Goal: Task Accomplishment & Management: Manage account settings

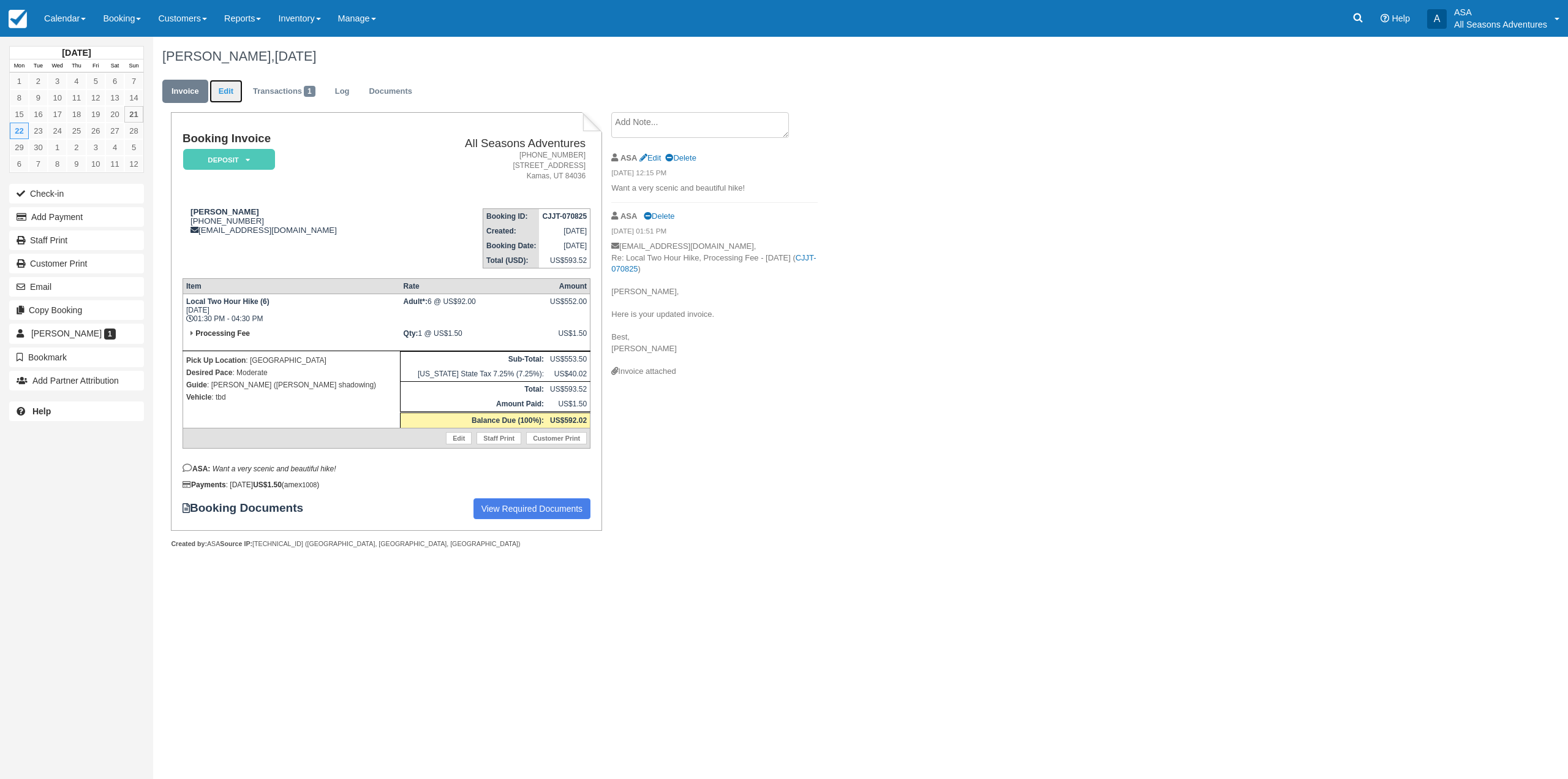
click at [229, 94] on link "Edit" at bounding box center [226, 92] width 33 height 24
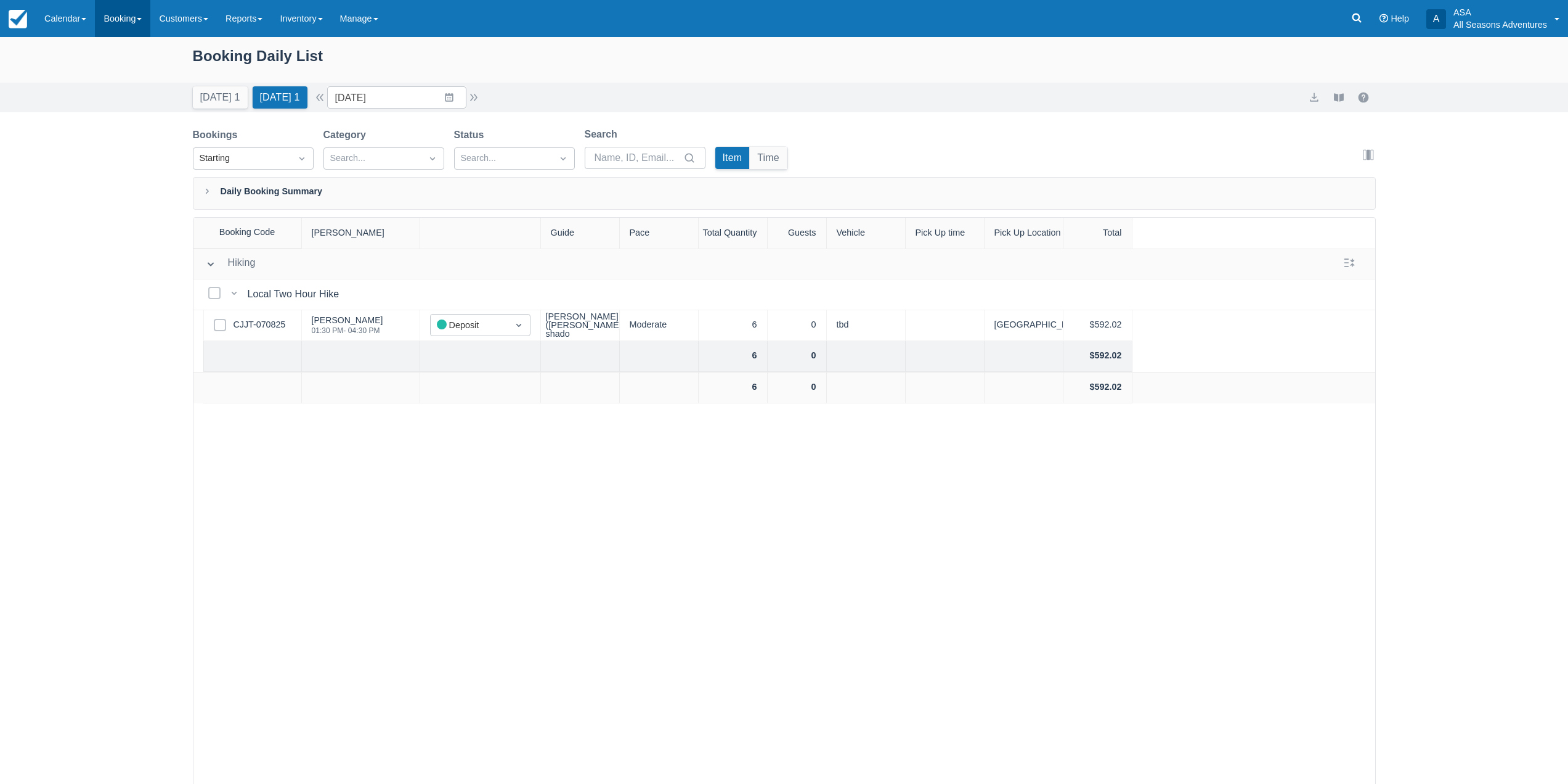
click at [137, 23] on link "Booking" at bounding box center [122, 18] width 55 height 37
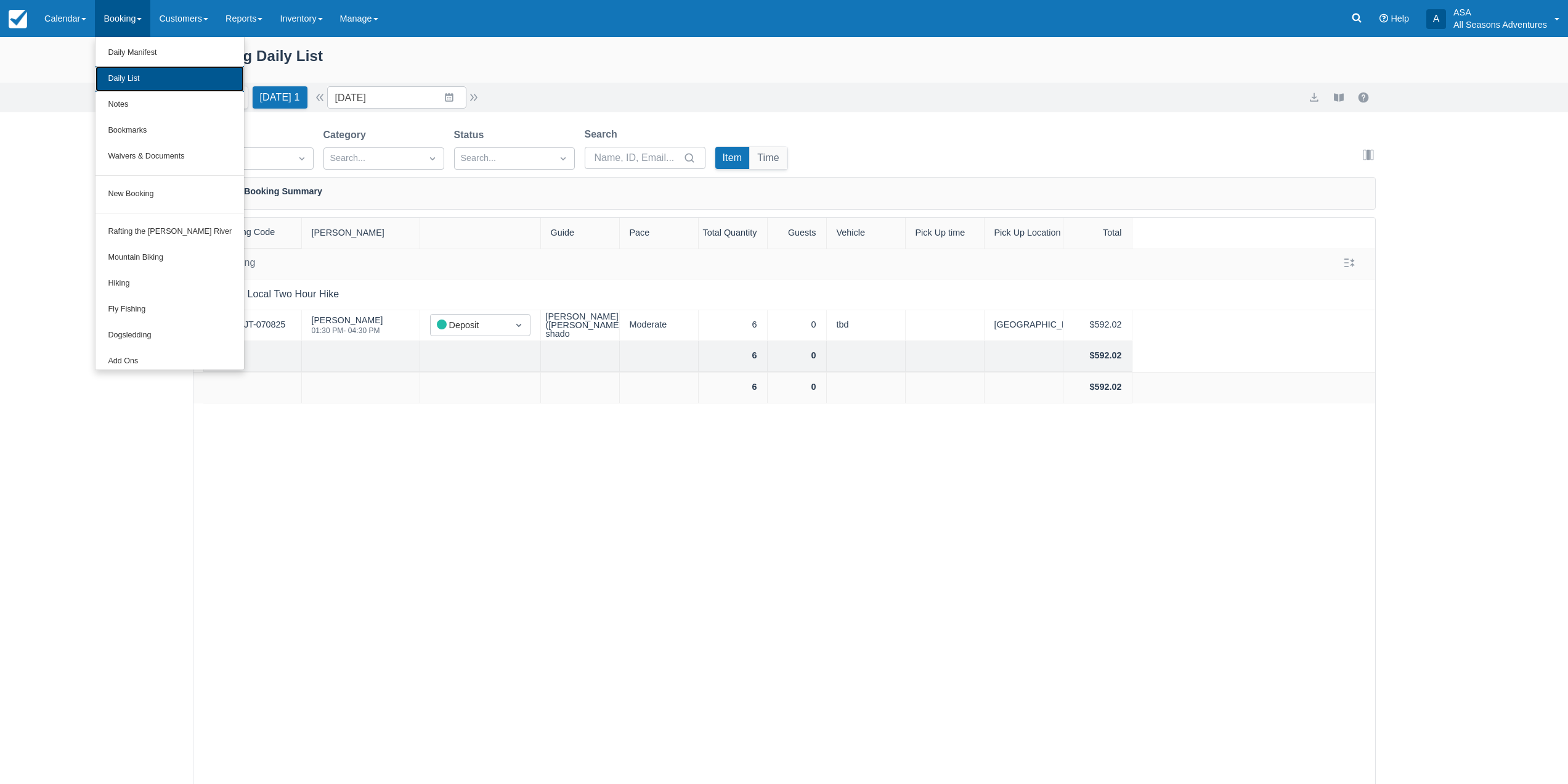
click at [156, 74] on link "Daily List" at bounding box center [170, 79] width 149 height 26
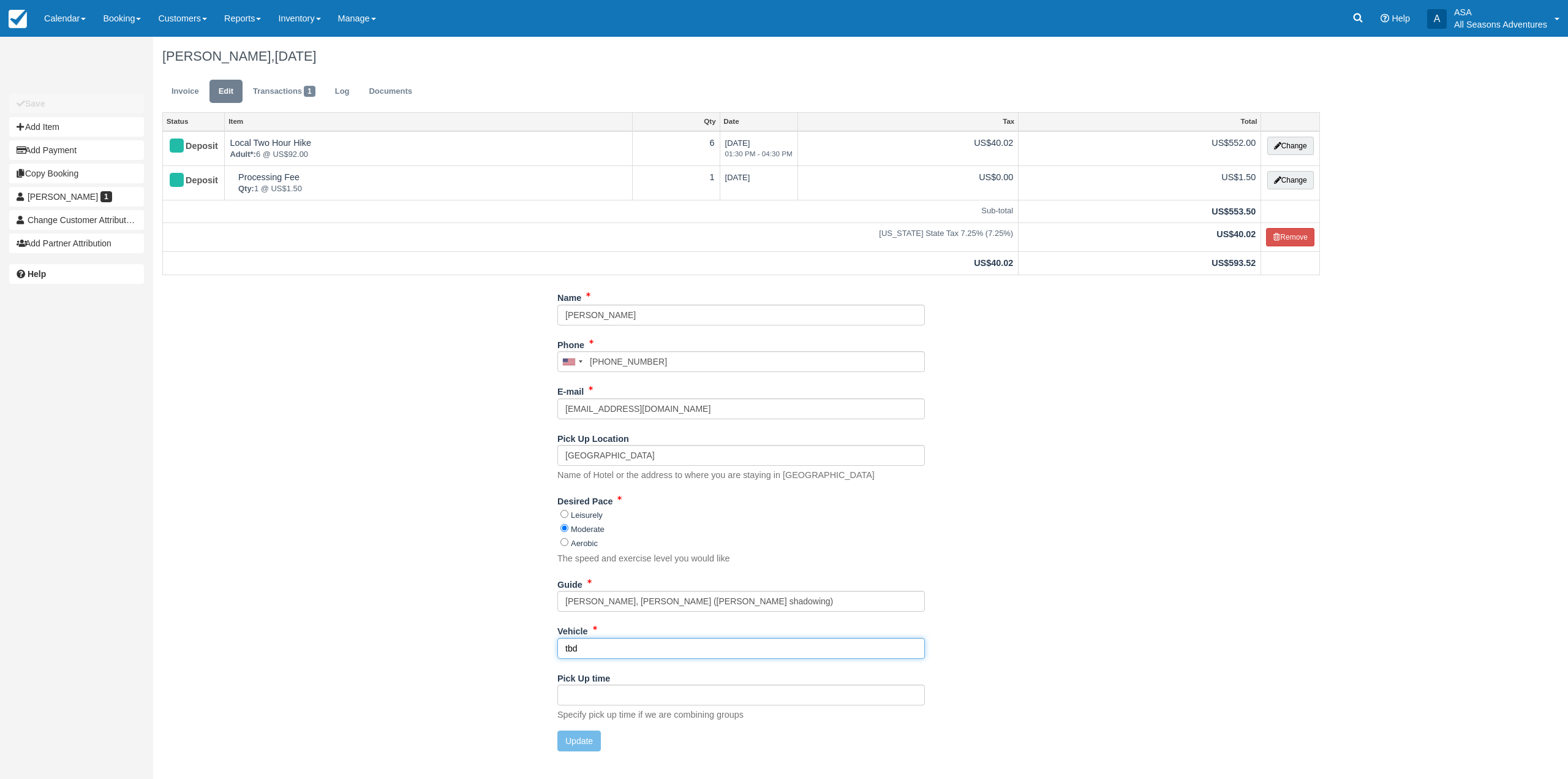
click at [596, 649] on input "tbd" at bounding box center [741, 648] width 367 height 21
type input "Transit 2"
click at [578, 744] on button "Update" at bounding box center [579, 741] width 43 height 21
type input "+16103687308"
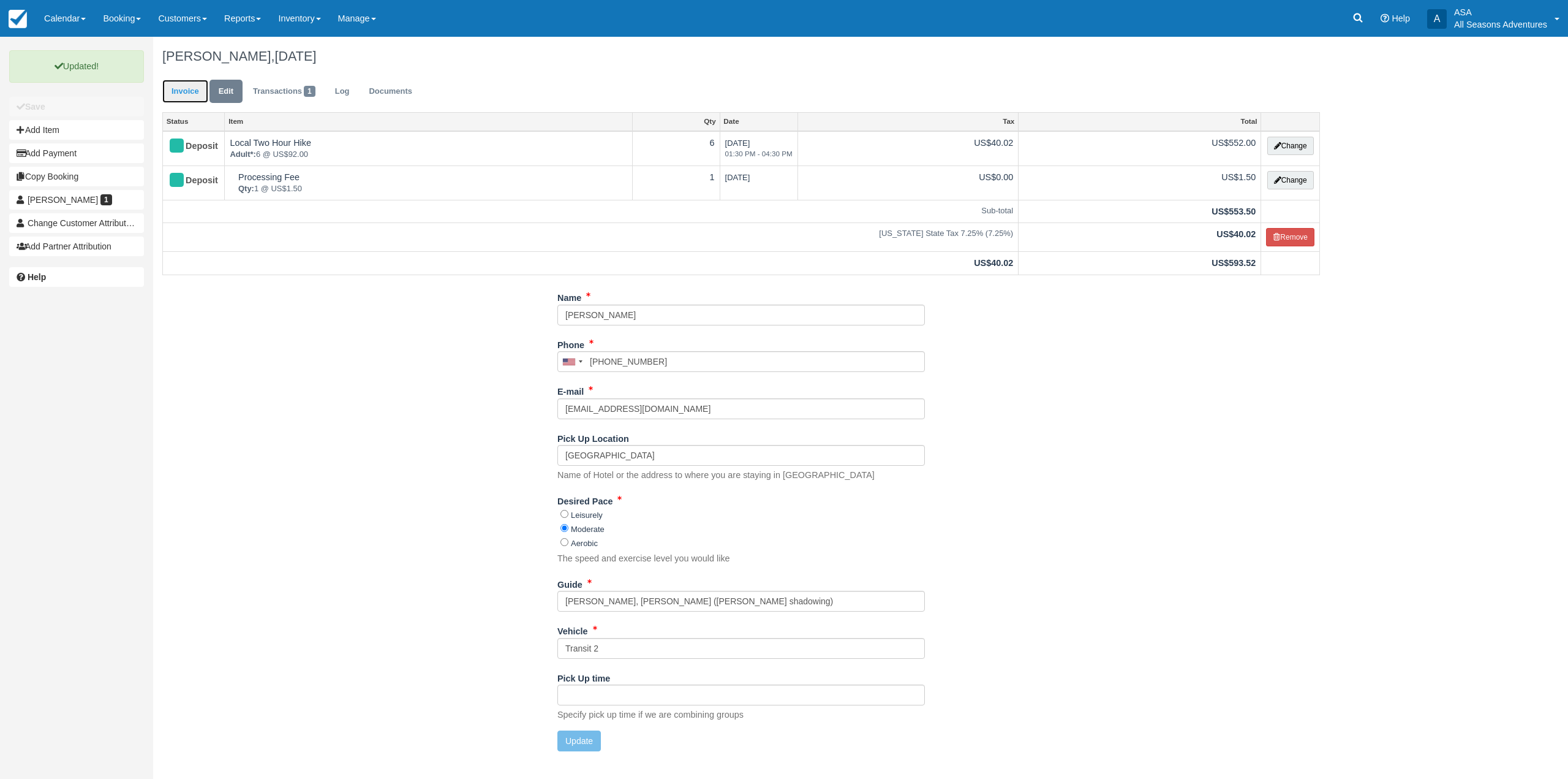
click at [188, 98] on link "Invoice" at bounding box center [185, 92] width 46 height 24
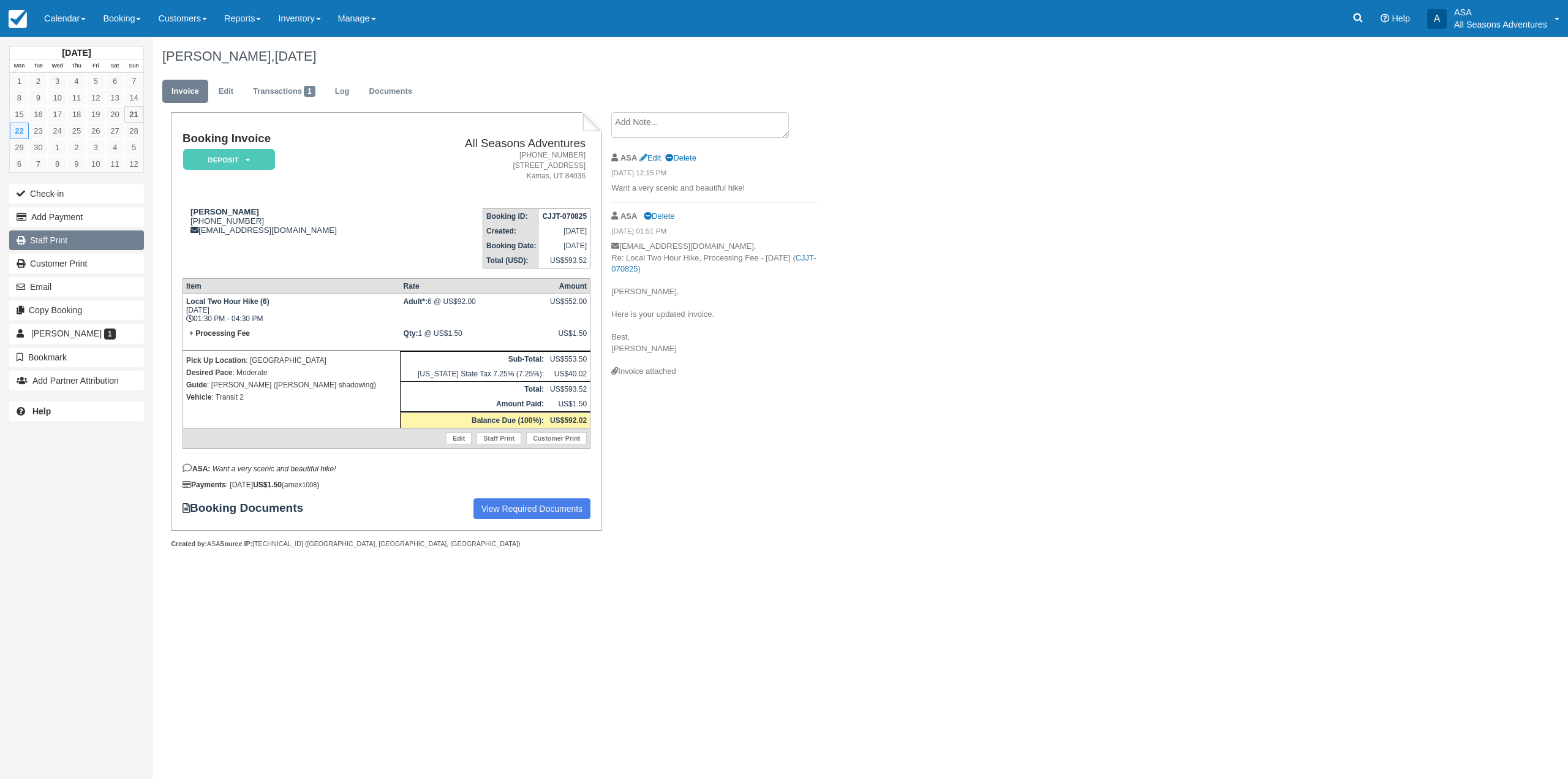
click at [76, 247] on link "Staff Print" at bounding box center [76, 239] width 135 height 20
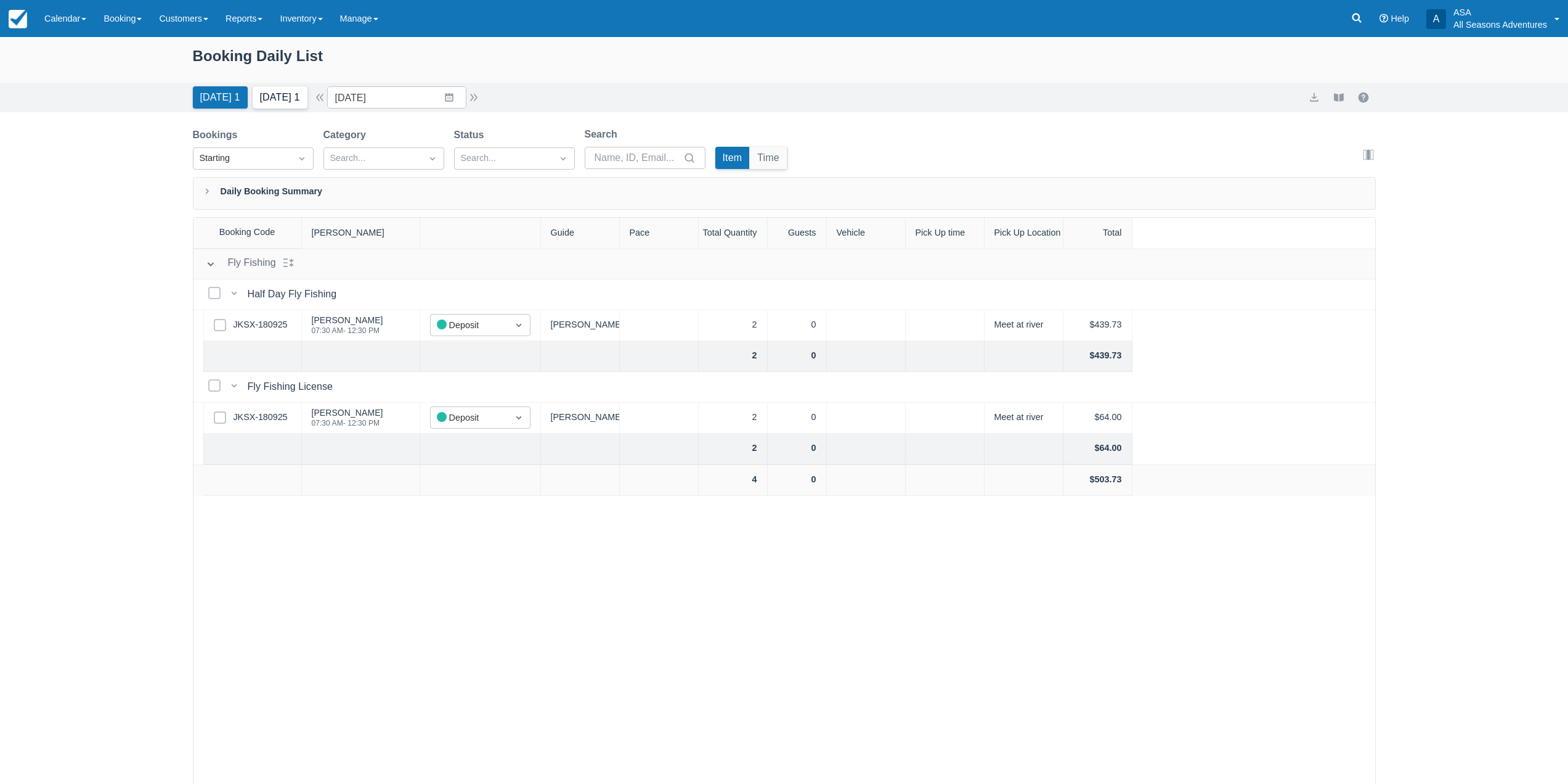
click at [270, 97] on button "[DATE] 1" at bounding box center [280, 97] width 55 height 22
type input "[DATE]"
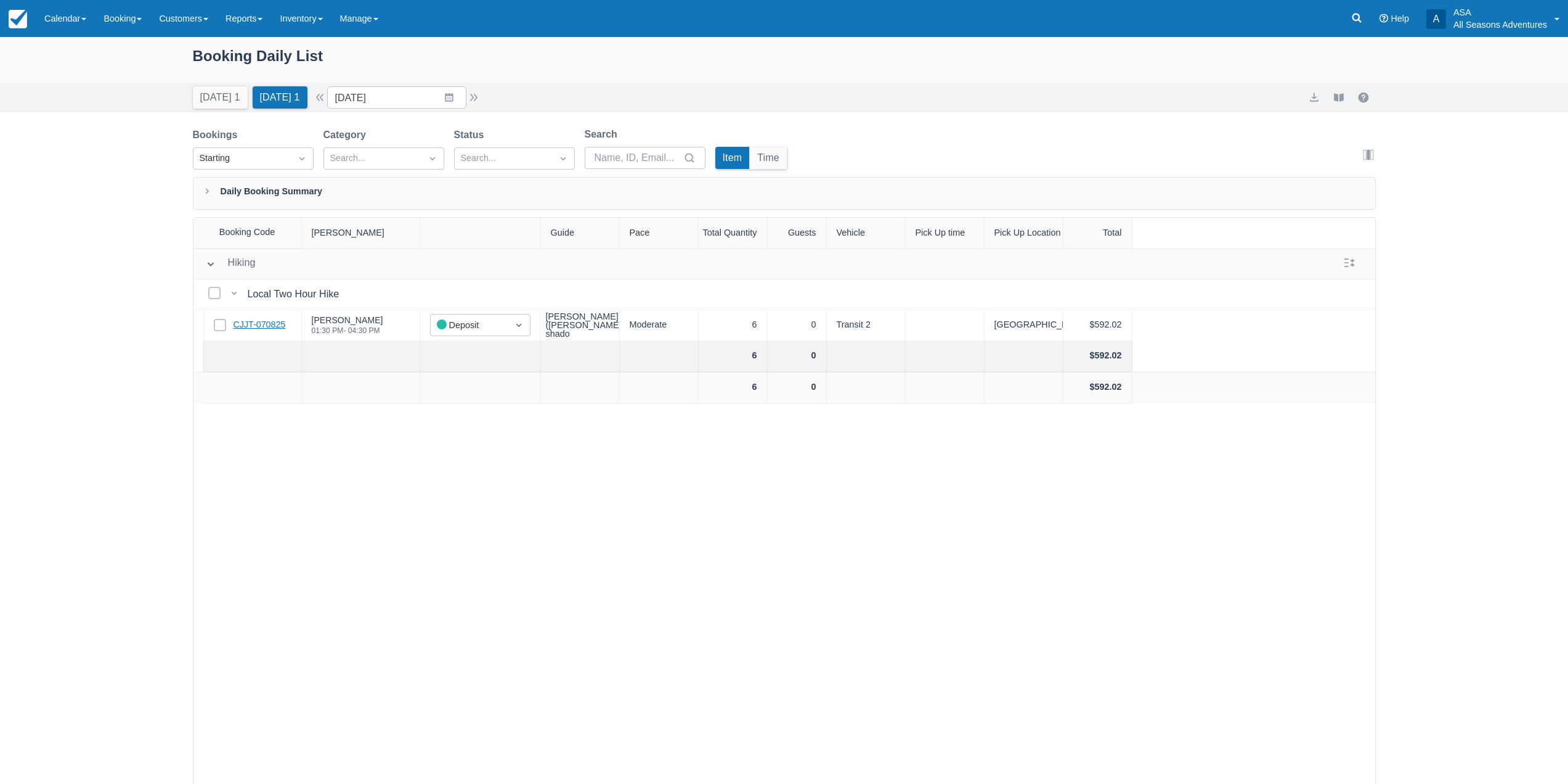
click at [270, 329] on link "CJJT-070825" at bounding box center [259, 325] width 52 height 14
